Goal: Transaction & Acquisition: Purchase product/service

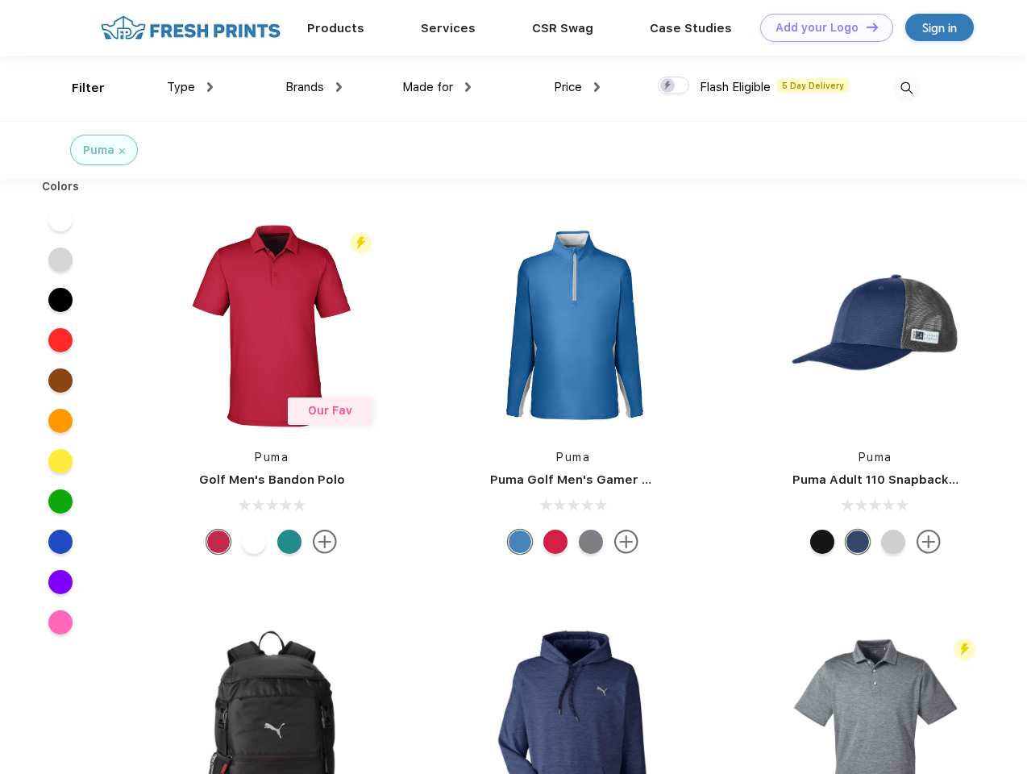
click at [820, 27] on link "Add your Logo Design Tool" at bounding box center [826, 28] width 133 height 28
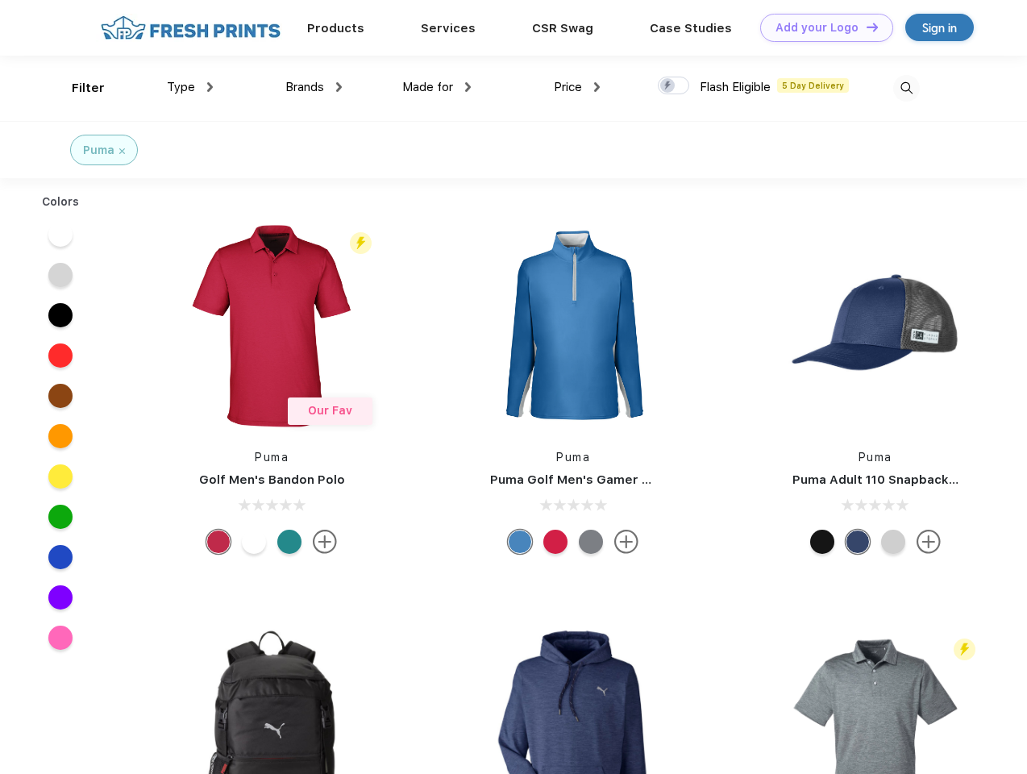
click at [0, 0] on div "Design Tool" at bounding box center [0, 0] width 0 height 0
click at [865, 27] on link "Add your Logo Design Tool" at bounding box center [826, 28] width 133 height 28
click at [77, 88] on div "Filter" at bounding box center [88, 88] width 33 height 19
click at [190, 87] on span "Type" at bounding box center [181, 87] width 28 height 15
click at [313, 87] on span "Brands" at bounding box center [304, 87] width 39 height 15
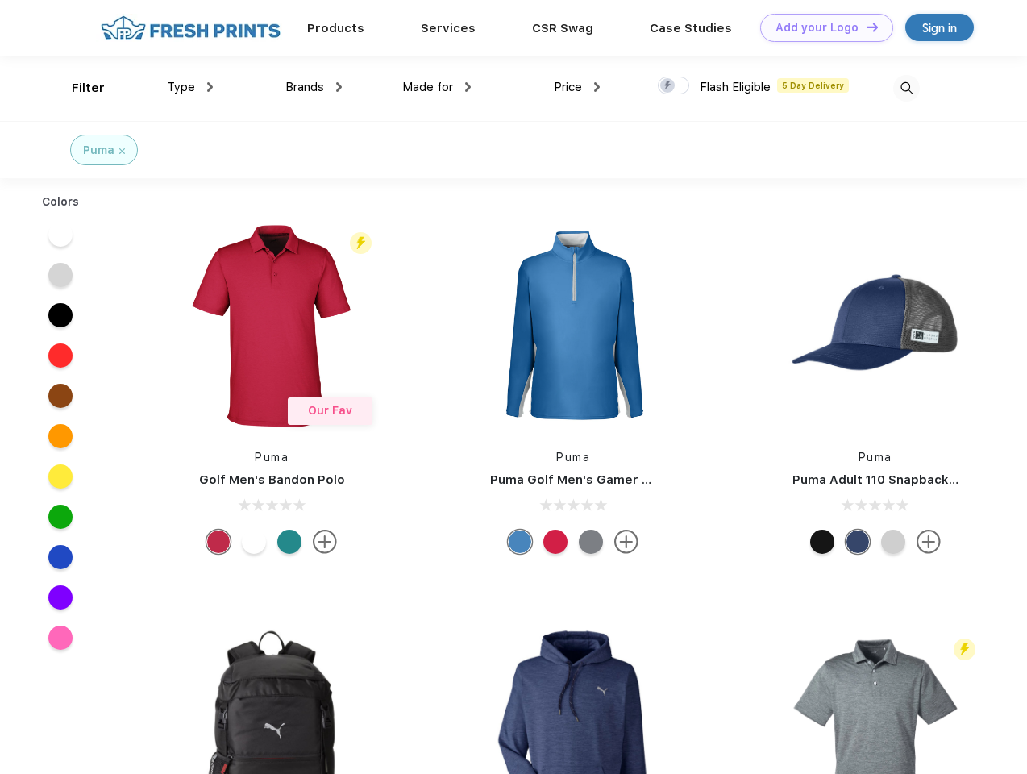
click at [437, 87] on span "Made for" at bounding box center [427, 87] width 51 height 15
click at [577, 87] on span "Price" at bounding box center [568, 87] width 28 height 15
click at [674, 86] on div at bounding box center [672, 86] width 31 height 18
click at [668, 86] on input "checkbox" at bounding box center [662, 81] width 10 height 10
click at [906, 88] on img at bounding box center [906, 88] width 27 height 27
